Goal: Transaction & Acquisition: Purchase product/service

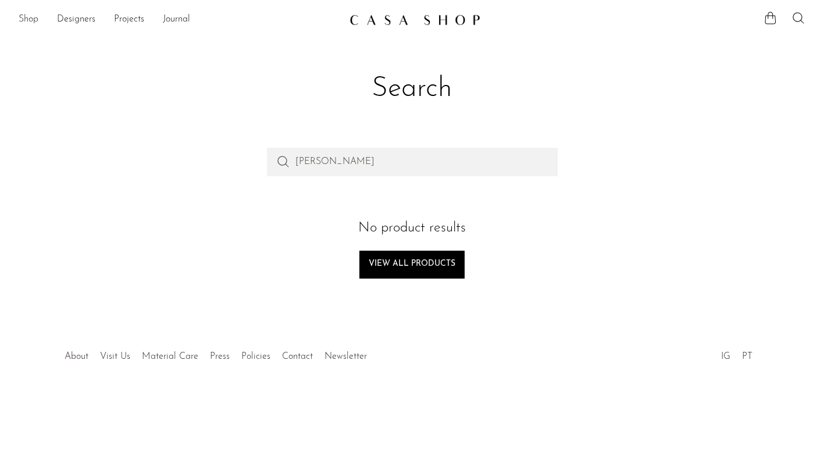
click at [30, 21] on link "Shop" at bounding box center [29, 19] width 20 height 15
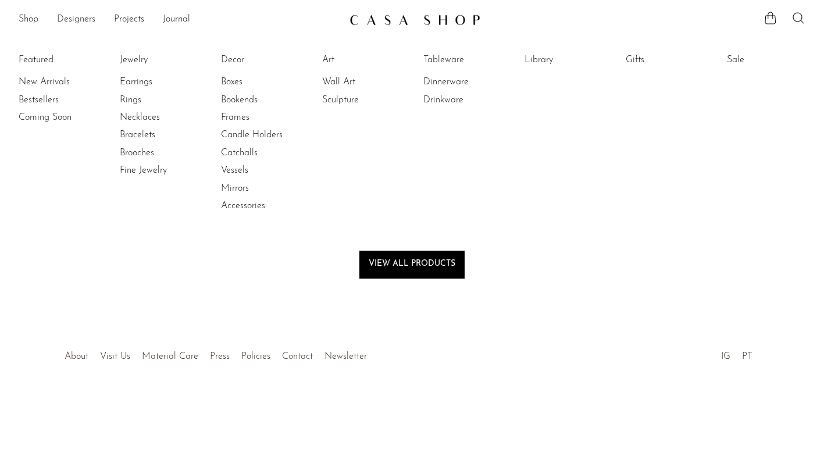
click at [74, 20] on link "Designers" at bounding box center [76, 19] width 38 height 15
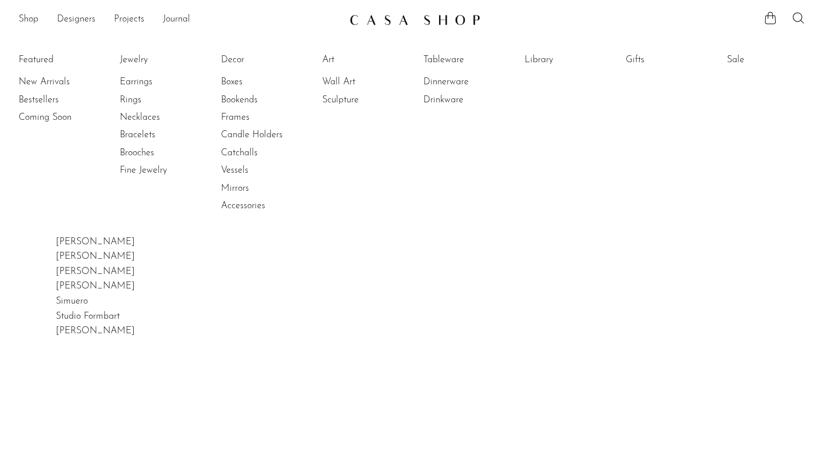
click at [26, 55] on li "Featured New Arrivals Bestsellers Coming Soon" at bounding box center [58, 133] width 78 height 169
click at [30, 83] on link "New Arrivals" at bounding box center [62, 82] width 87 height 13
